Goal: Information Seeking & Learning: Learn about a topic

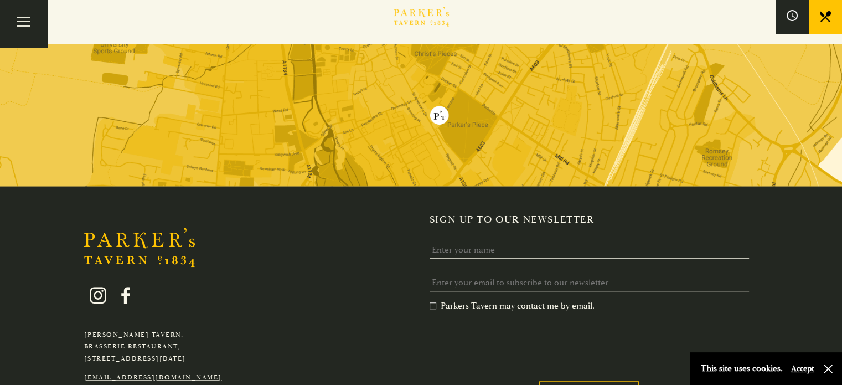
scroll to position [553, 0]
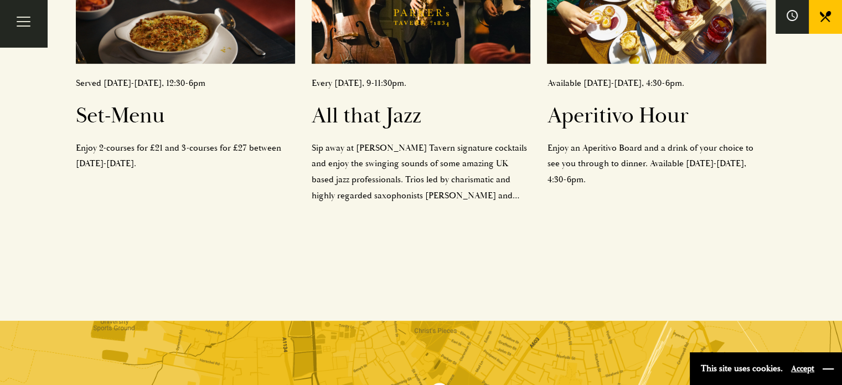
click at [826, 370] on button "button" at bounding box center [827, 368] width 11 height 11
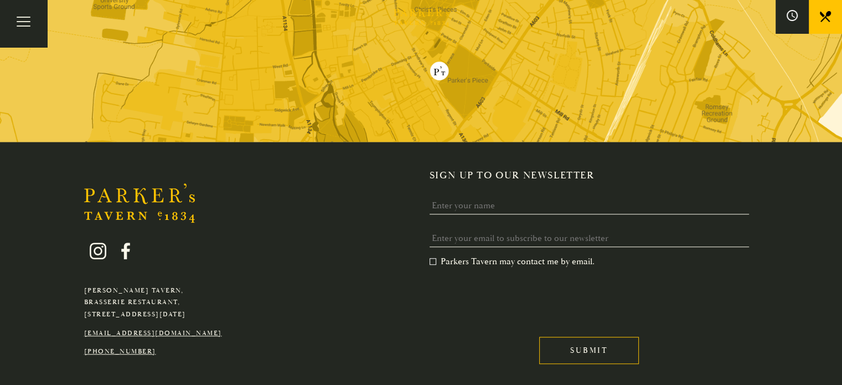
scroll to position [925, 0]
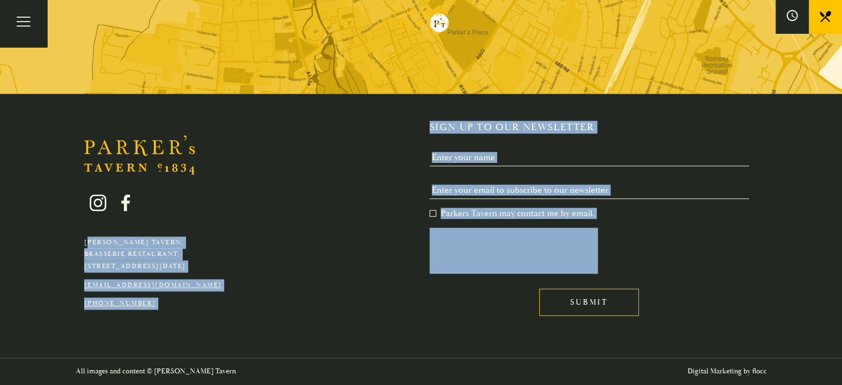
drag, startPoint x: 682, startPoint y: 317, endPoint x: 82, endPoint y: 121, distance: 631.1
click at [82, 121] on div "[PERSON_NAME][GEOGRAPHIC_DATA], [GEOGRAPHIC_DATA], [GEOGRAPHIC_DATA][DATE] [EMA…" at bounding box center [421, 225] width 775 height 209
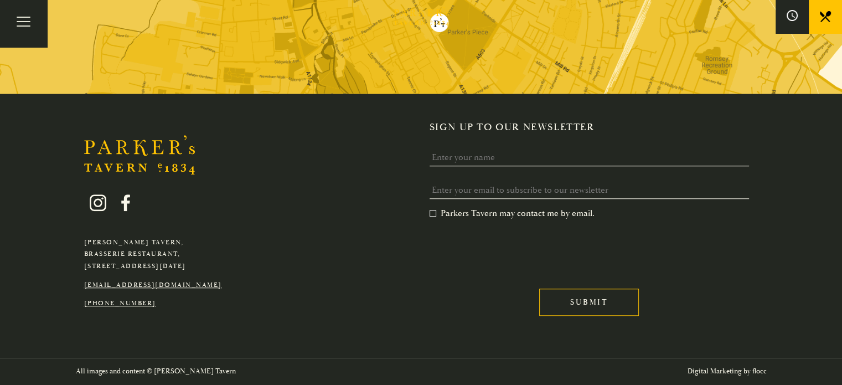
click at [68, 123] on div "[PERSON_NAME][GEOGRAPHIC_DATA], [GEOGRAPHIC_DATA], [GEOGRAPHIC_DATA][DATE] [EMA…" at bounding box center [421, 225] width 775 height 209
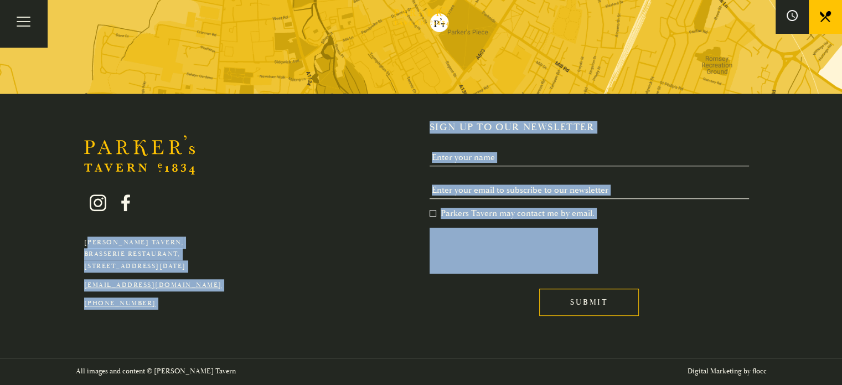
drag, startPoint x: 68, startPoint y: 123, endPoint x: 722, endPoint y: 349, distance: 691.5
click at [722, 349] on div "[PERSON_NAME][GEOGRAPHIC_DATA], [GEOGRAPHIC_DATA], [GEOGRAPHIC_DATA][DATE] [EMA…" at bounding box center [421, 226] width 842 height 264
drag, startPoint x: 736, startPoint y: 351, endPoint x: 7, endPoint y: 134, distance: 760.5
click at [7, 134] on div "[PERSON_NAME][GEOGRAPHIC_DATA], [GEOGRAPHIC_DATA], [GEOGRAPHIC_DATA][DATE] [EMA…" at bounding box center [421, 226] width 842 height 264
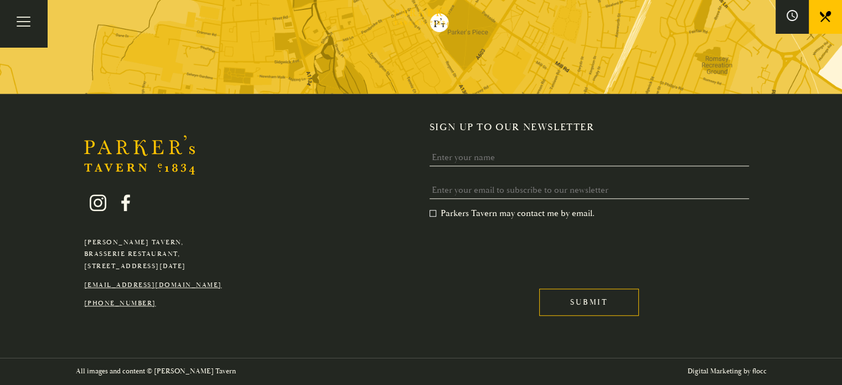
click at [51, 125] on div "[PERSON_NAME][GEOGRAPHIC_DATA], [GEOGRAPHIC_DATA], [GEOGRAPHIC_DATA][DATE] [EMA…" at bounding box center [421, 225] width 775 height 209
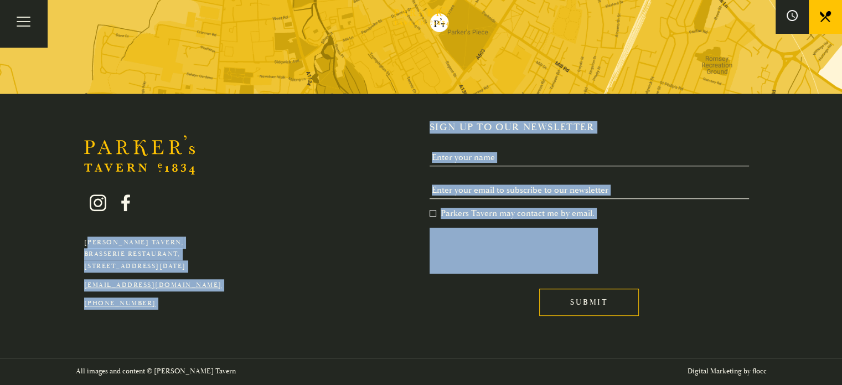
drag, startPoint x: 51, startPoint y: 125, endPoint x: 706, endPoint y: 313, distance: 680.7
click at [706, 313] on div "[PERSON_NAME][GEOGRAPHIC_DATA], [GEOGRAPHIC_DATA], [GEOGRAPHIC_DATA][DATE] [EMA…" at bounding box center [421, 225] width 775 height 209
click at [706, 313] on div "Submit" at bounding box center [593, 300] width 329 height 42
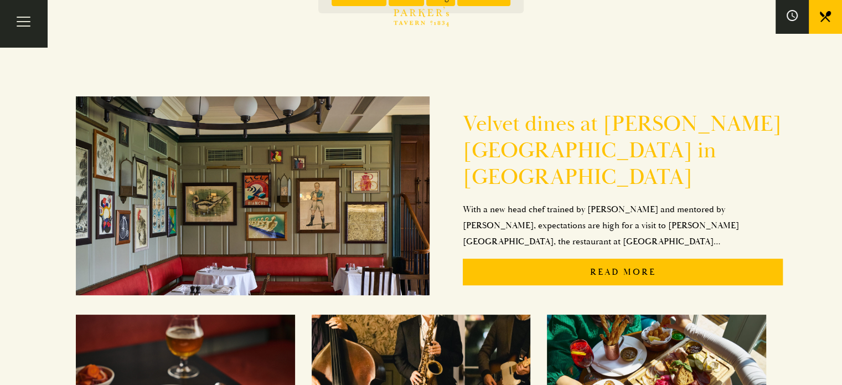
scroll to position [0, 0]
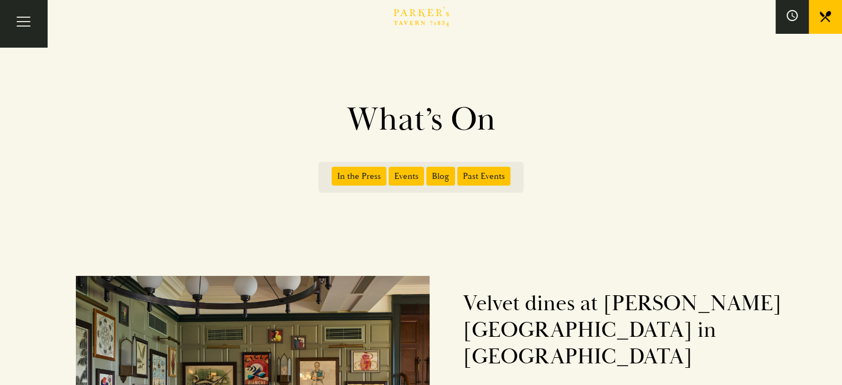
drag, startPoint x: 358, startPoint y: 130, endPoint x: 489, endPoint y: 130, distance: 131.2
click at [489, 130] on h1 "What’s On" at bounding box center [421, 120] width 631 height 40
drag, startPoint x: 353, startPoint y: 116, endPoint x: 499, endPoint y: 123, distance: 145.8
click at [499, 123] on h1 "What’s On" at bounding box center [421, 120] width 631 height 40
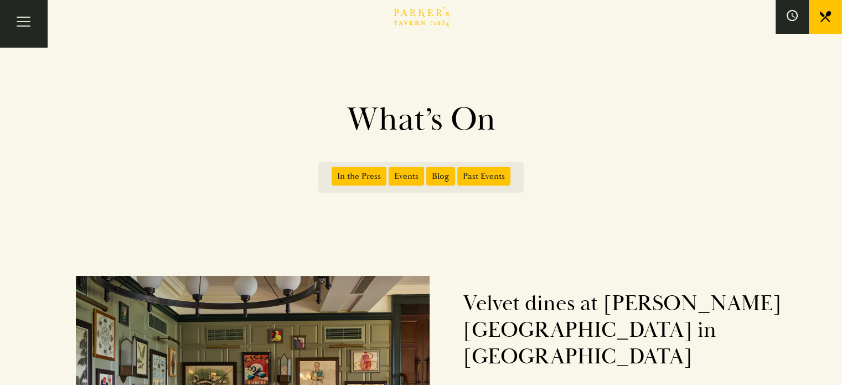
click at [499, 123] on h1 "What’s On" at bounding box center [421, 120] width 631 height 40
drag, startPoint x: 353, startPoint y: 112, endPoint x: 505, endPoint y: 115, distance: 152.8
click at [505, 115] on h1 "What’s On" at bounding box center [421, 120] width 631 height 40
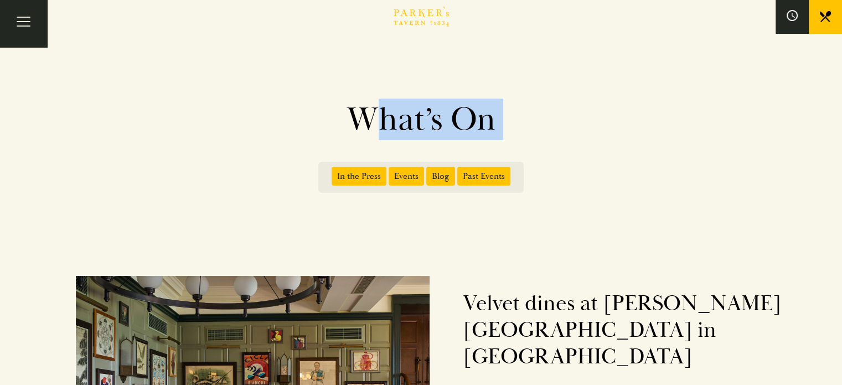
drag, startPoint x: 505, startPoint y: 115, endPoint x: 326, endPoint y: 112, distance: 179.3
click at [326, 112] on h1 "What’s On" at bounding box center [421, 120] width 631 height 40
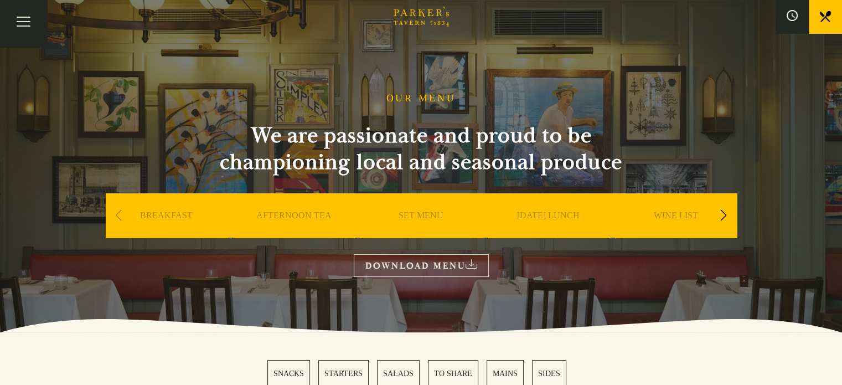
click at [726, 215] on div "Next slide" at bounding box center [723, 215] width 15 height 24
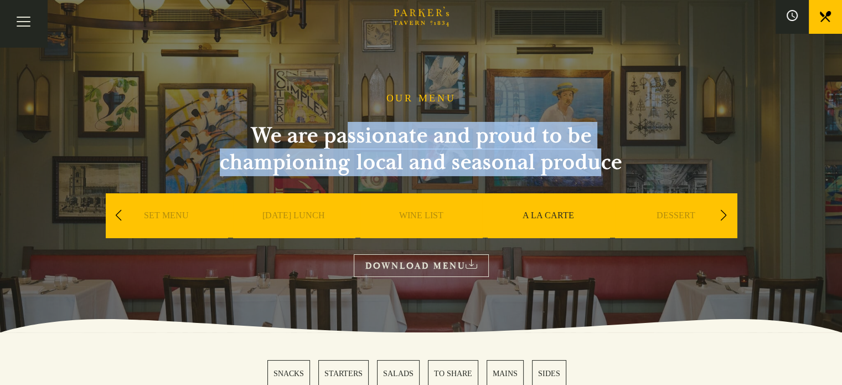
drag, startPoint x: 386, startPoint y: 137, endPoint x: 595, endPoint y: 169, distance: 211.7
click at [595, 169] on h2 "We are passionate and proud to be championing local and seasonal produce" at bounding box center [421, 148] width 443 height 53
drag, startPoint x: 345, startPoint y: 142, endPoint x: 602, endPoint y: 180, distance: 259.6
click at [602, 180] on div "OUR MENU We are passionate and proud to be championing local and seasonal produ…" at bounding box center [421, 184] width 664 height 184
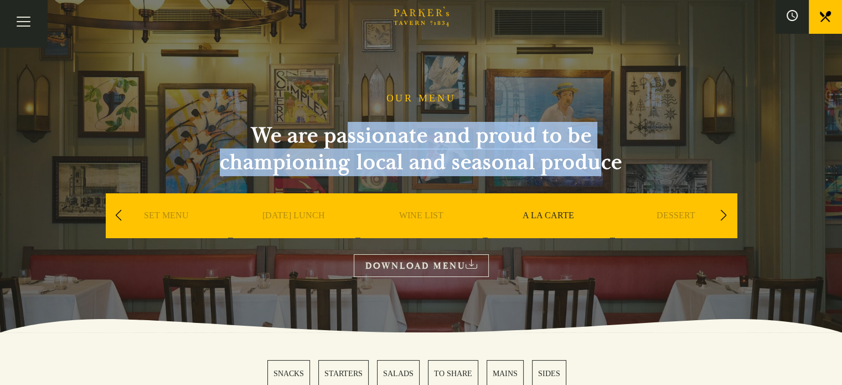
click at [602, 180] on div "OUR MENU We are passionate and proud to be championing local and seasonal produ…" at bounding box center [421, 184] width 664 height 184
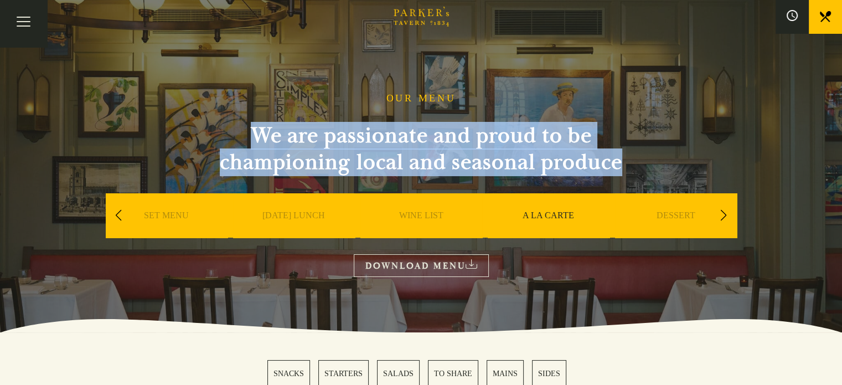
drag, startPoint x: 629, startPoint y: 164, endPoint x: 241, endPoint y: 122, distance: 389.7
click at [241, 122] on div "OUR MENU We are passionate and proud to be championing local and seasonal produ…" at bounding box center [421, 184] width 664 height 184
click at [241, 122] on h2 "We are passionate and proud to be championing local and seasonal produce" at bounding box center [421, 148] width 443 height 53
